Goal: Ask a question: Seek information or help from site administrators or community

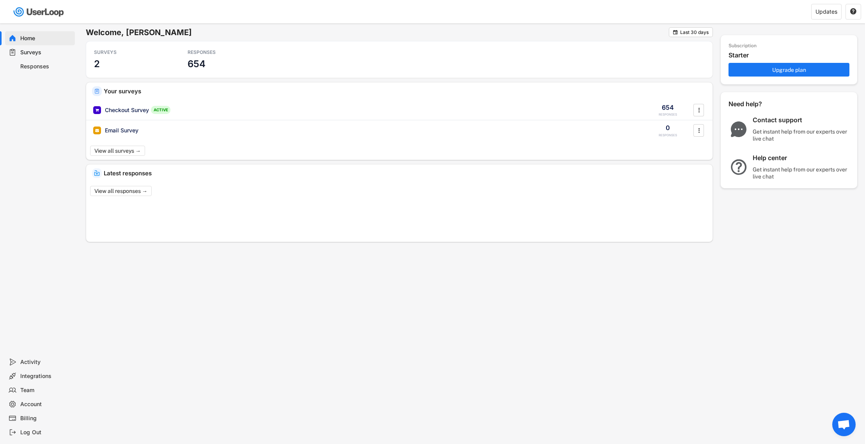
click at [36, 66] on div "Responses" at bounding box center [46, 66] width 52 height 7
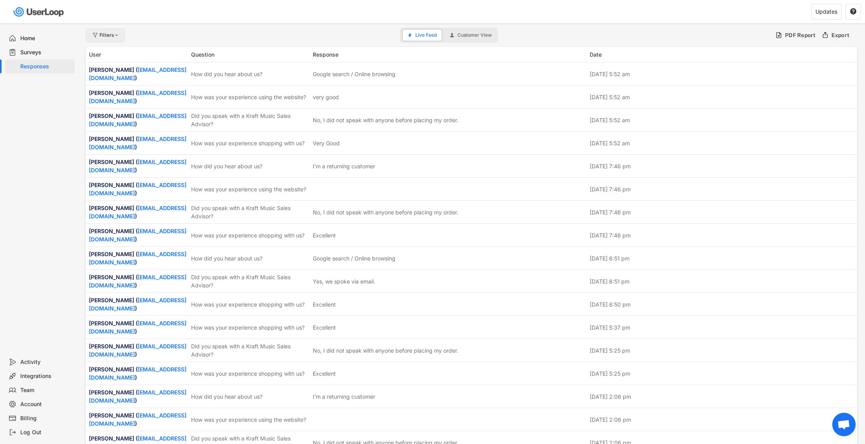
click at [107, 35] on div "Filters" at bounding box center [109, 35] width 20 height 5
select select
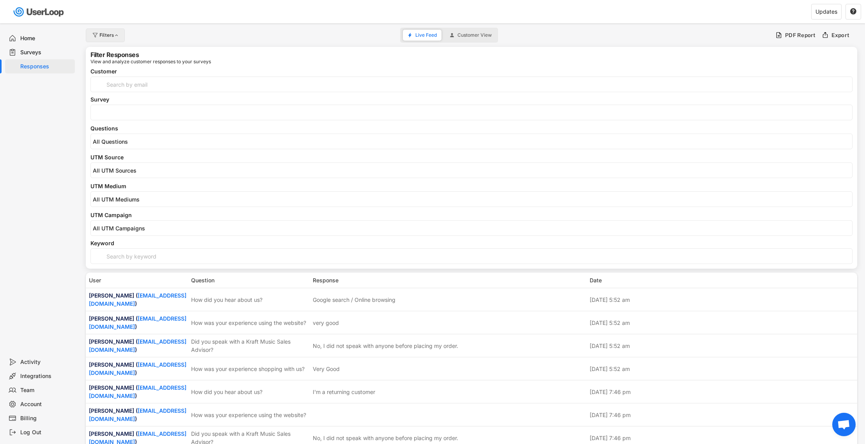
select select
click at [122, 141] on input "search" at bounding box center [474, 141] width 762 height 7
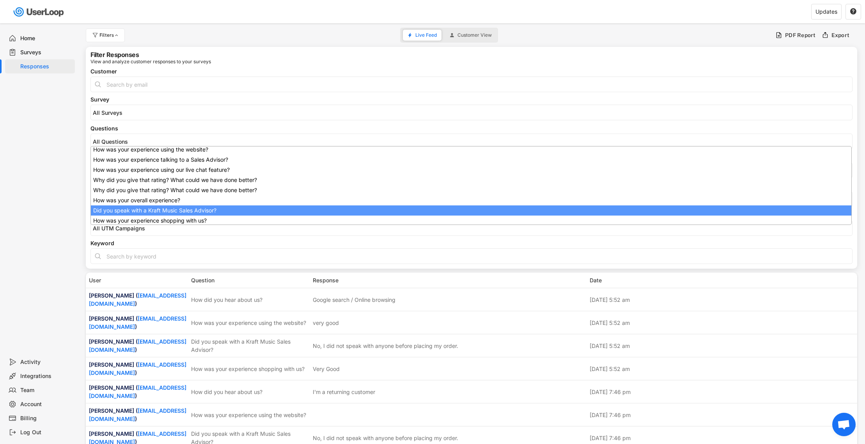
scroll to position [62, 0]
select select "1348695171700984260__LOOKUP__1707938263278x883333223412138000"
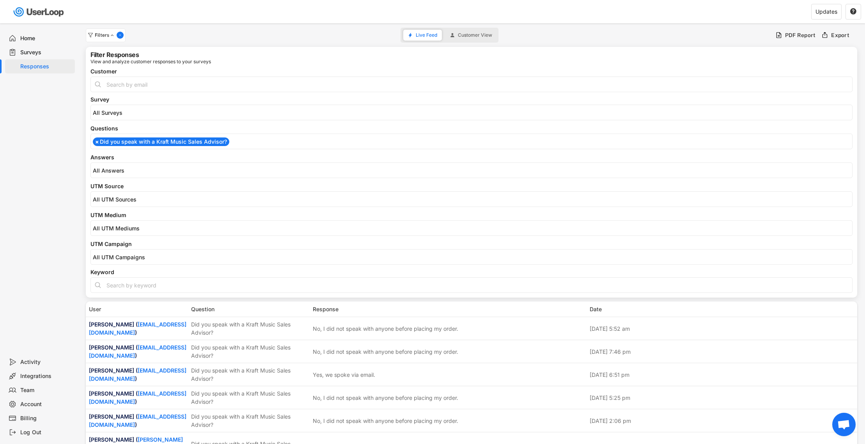
click at [137, 173] on input "search" at bounding box center [474, 170] width 762 height 7
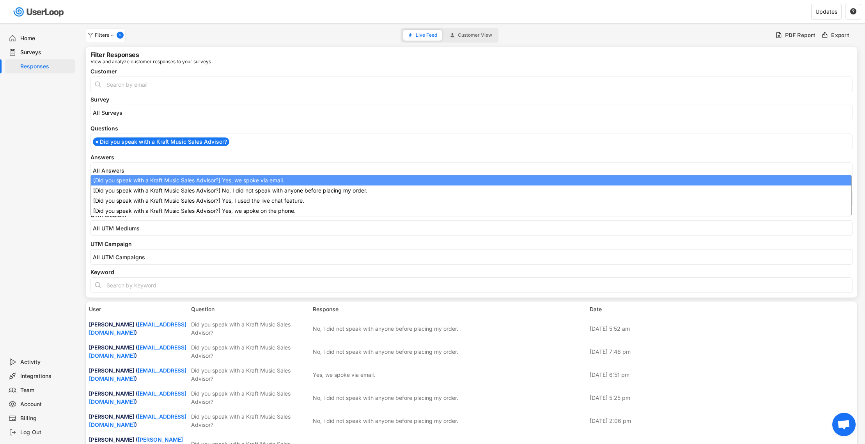
scroll to position [0, 0]
select select "1348695171700984260__LOOKUP__1709221089208x595556361812574200"
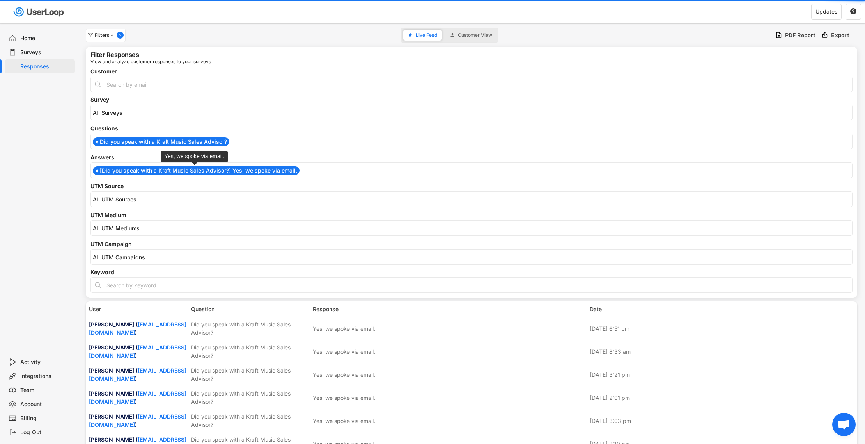
click at [138, 173] on li "× [Did you speak with a Kraft Music Sales Advisor?] Yes, we spoke via email." at bounding box center [196, 170] width 207 height 9
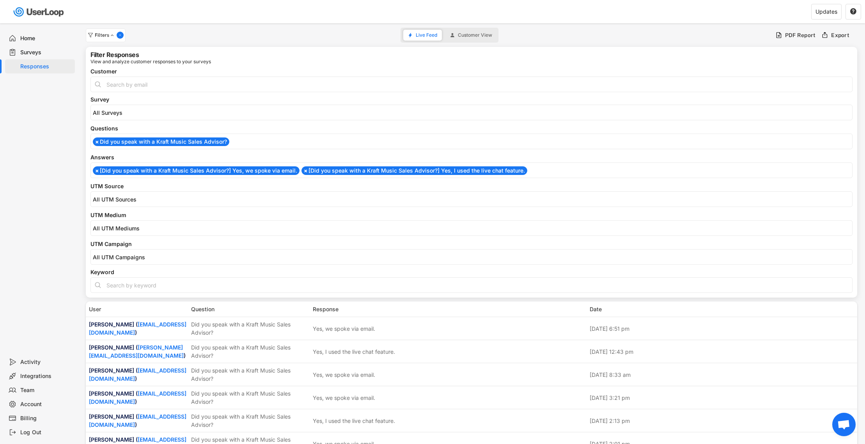
click at [142, 170] on li "× [Did you speak with a Kraft Music Sales Advisor?] Yes, we spoke via email." at bounding box center [196, 170] width 207 height 9
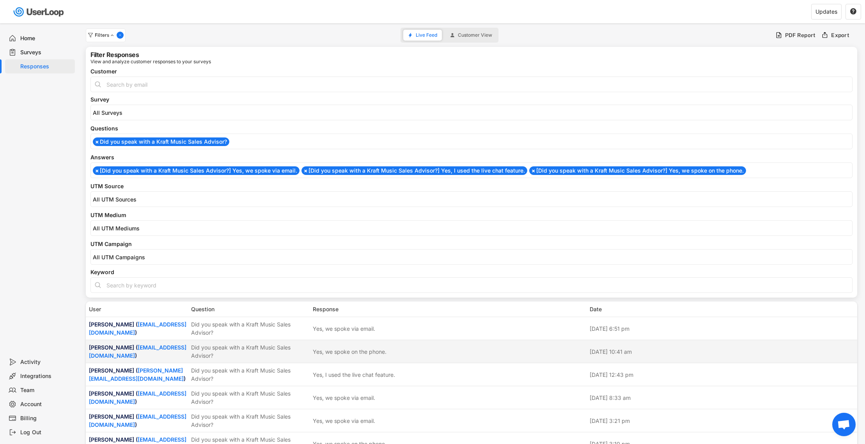
click at [263, 348] on div "Did you speak with a Kraft Music Sales Advisor?" at bounding box center [249, 351] width 117 height 16
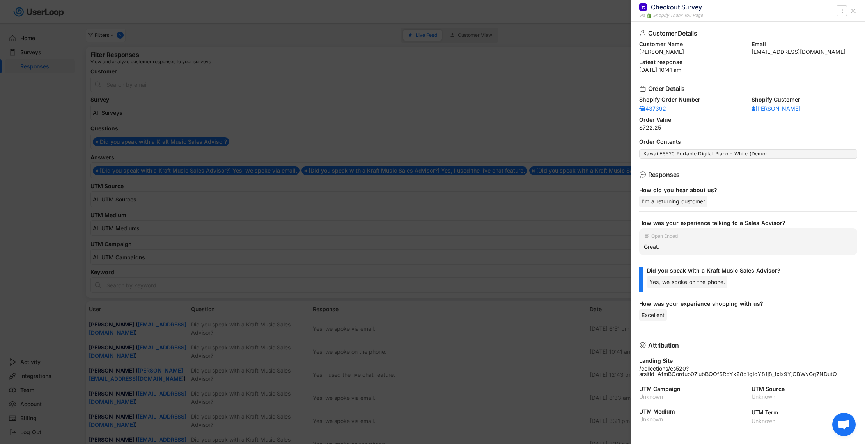
click at [263, 348] on div at bounding box center [432, 222] width 865 height 444
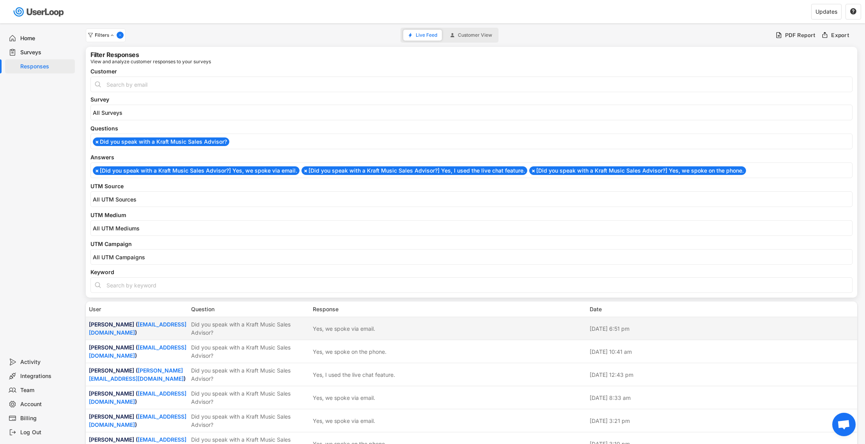
click at [258, 330] on div "Did you speak with a Kraft Music Sales Advisor?" at bounding box center [249, 328] width 117 height 16
